Goal: Use online tool/utility: Use online tool/utility

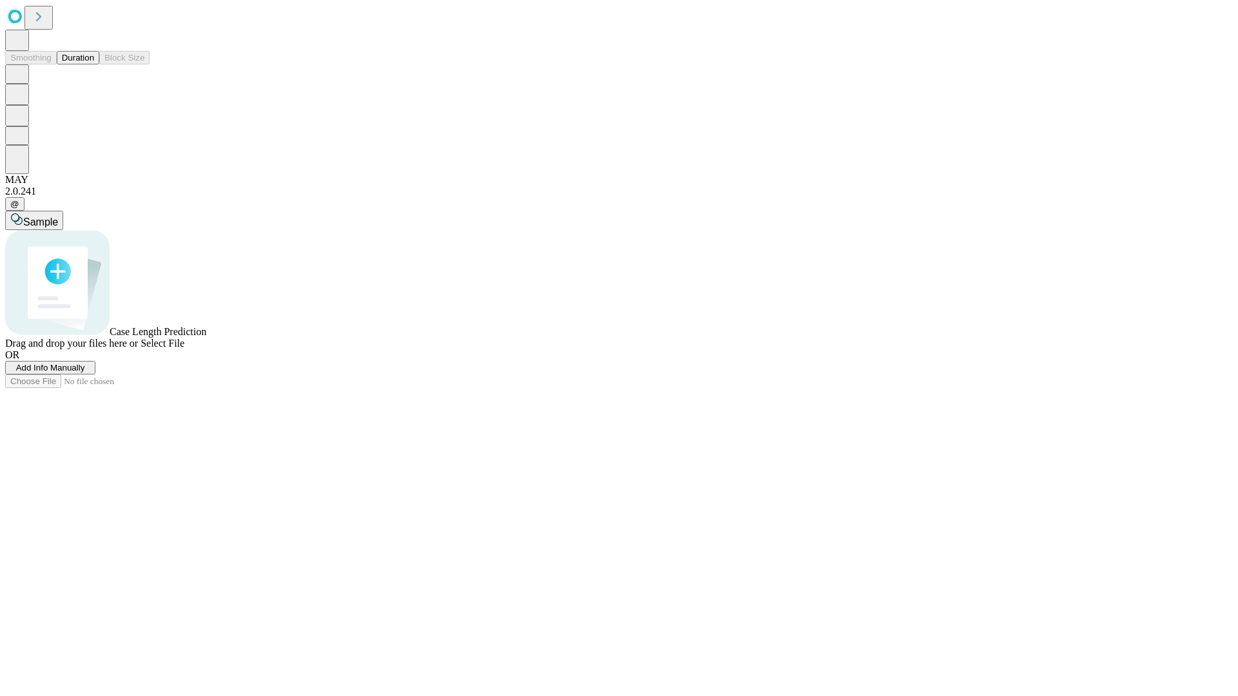
click at [94, 64] on button "Duration" at bounding box center [78, 58] width 43 height 14
click at [85, 373] on span "Add Info Manually" at bounding box center [50, 368] width 69 height 10
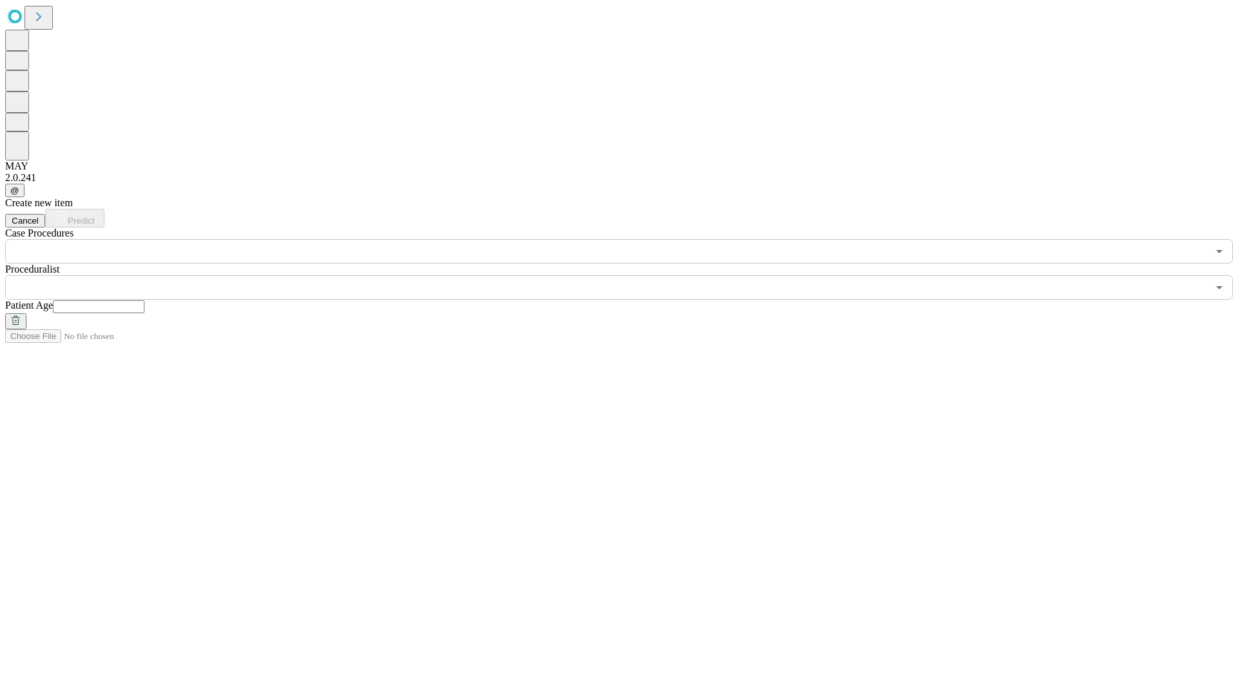
click at [144, 300] on input "text" at bounding box center [99, 306] width 92 height 13
type input "**"
click at [628, 275] on input "text" at bounding box center [606, 287] width 1202 height 24
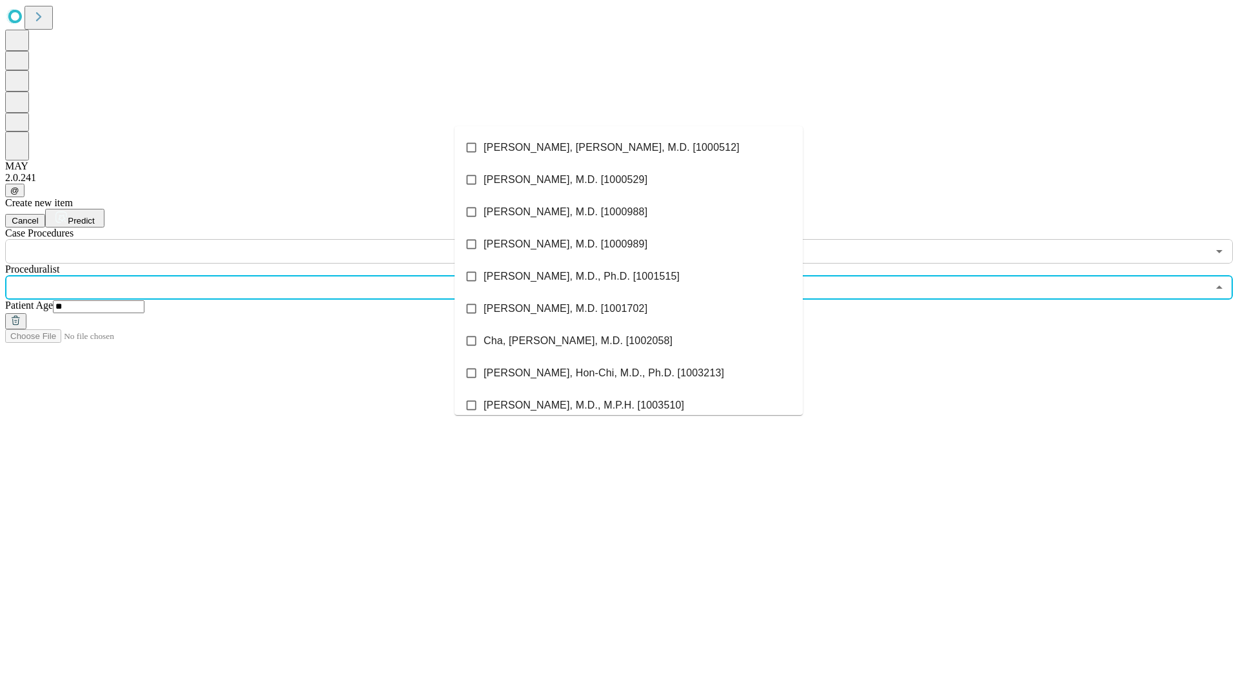
click at [628, 148] on li "[PERSON_NAME], [PERSON_NAME], M.D. [1000512]" at bounding box center [628, 147] width 348 height 32
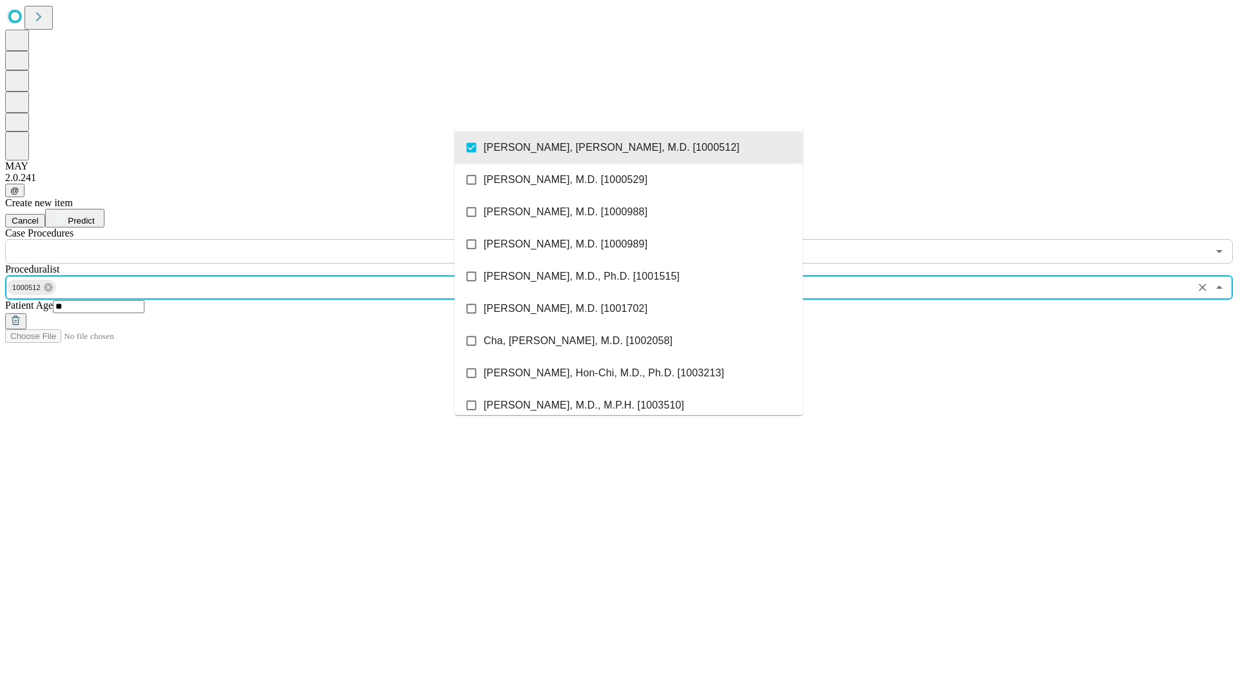
click at [271, 239] on input "text" at bounding box center [606, 251] width 1202 height 24
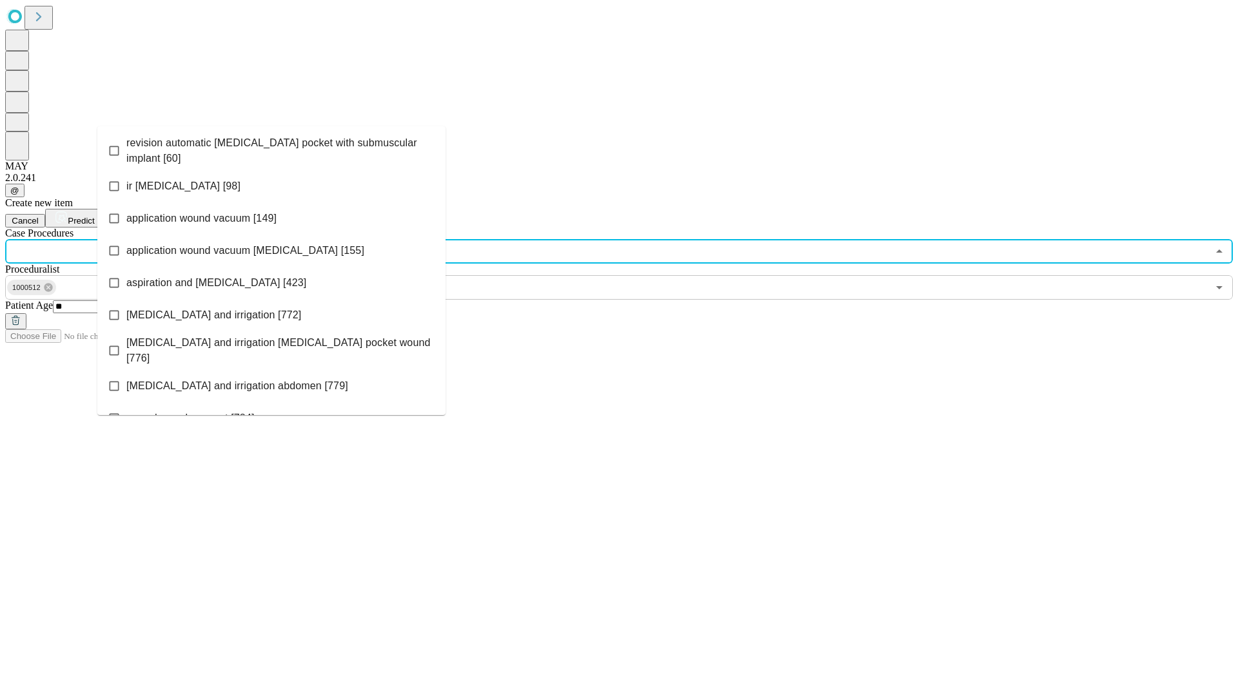
click at [271, 148] on span "revision automatic [MEDICAL_DATA] pocket with submuscular implant [60]" at bounding box center [280, 150] width 309 height 31
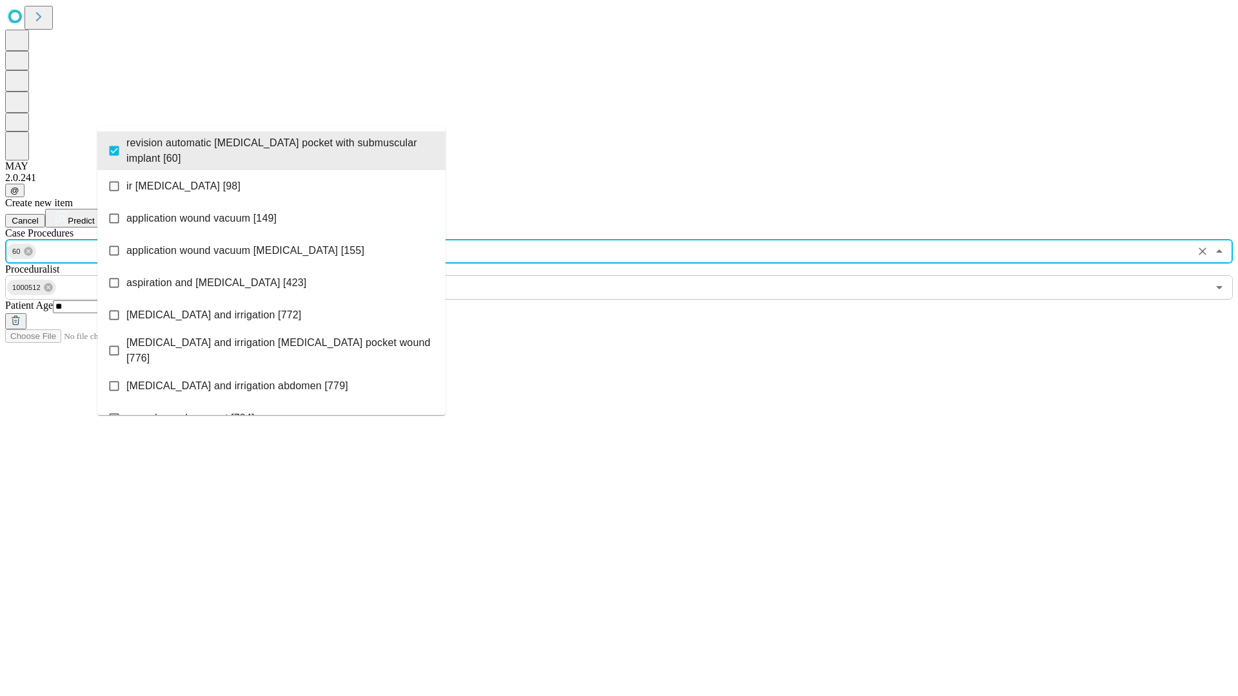
click at [94, 216] on span "Predict" at bounding box center [81, 221] width 26 height 10
